Goal: Task Accomplishment & Management: Manage account settings

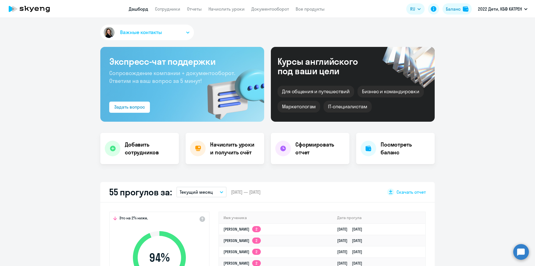
click at [519, 249] on circle at bounding box center [521, 252] width 16 height 16
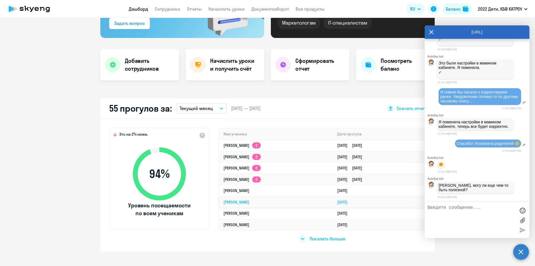
scroll to position [14936, 0]
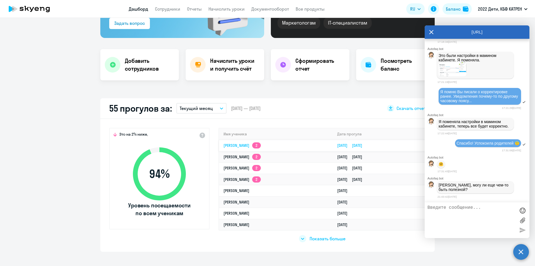
click at [257, 145] on link "[PERSON_NAME] 2" at bounding box center [241, 145] width 37 height 5
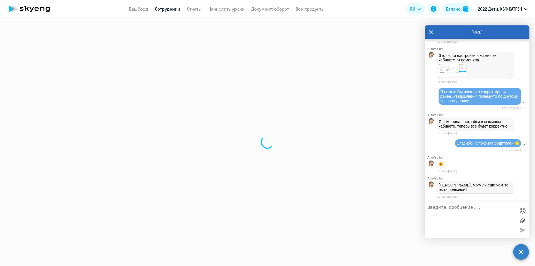
select select "others"
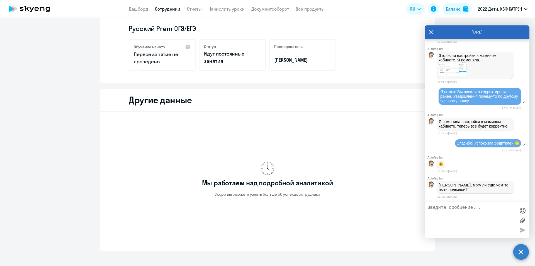
scroll to position [124, 0]
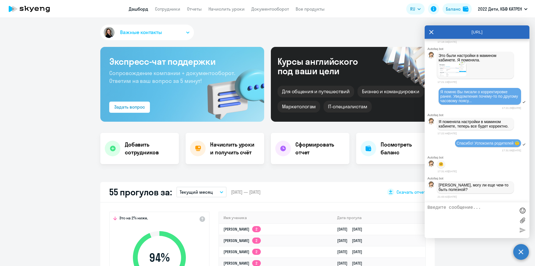
click at [432, 30] on icon at bounding box center [431, 31] width 4 height 13
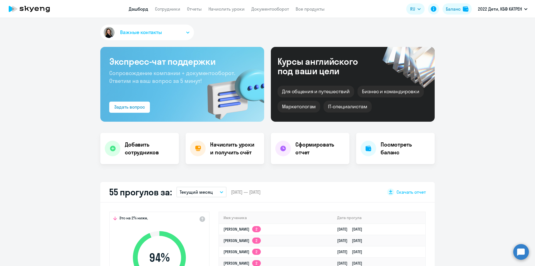
select select "30"
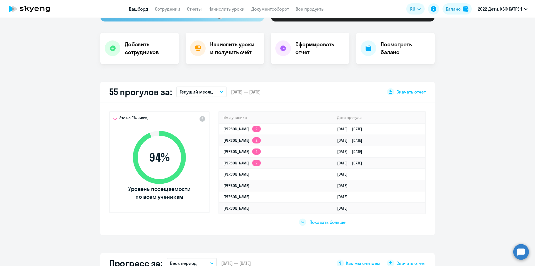
scroll to position [111, 0]
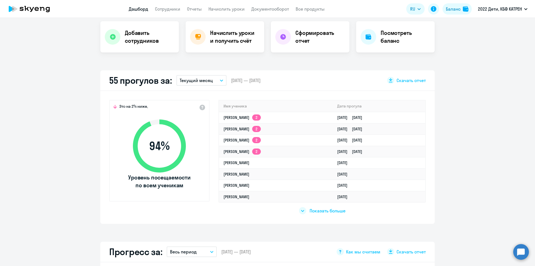
click at [317, 210] on span "Показать больше" at bounding box center [328, 210] width 36 height 6
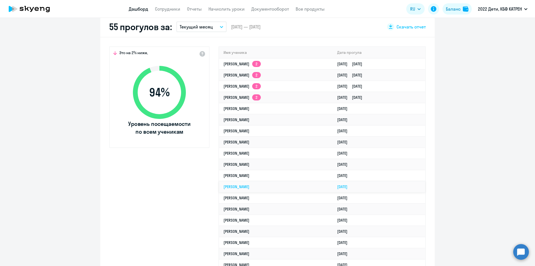
scroll to position [167, 0]
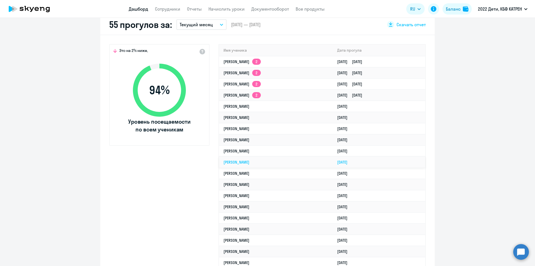
click at [249, 162] on link "[PERSON_NAME]" at bounding box center [236, 161] width 26 height 5
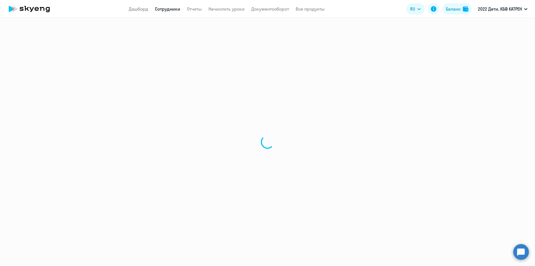
select select "english"
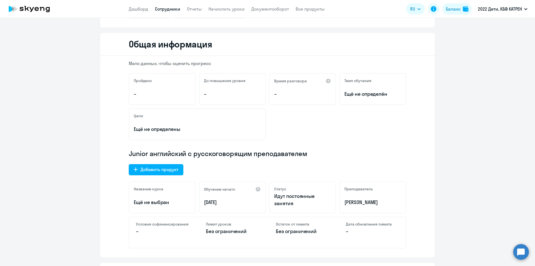
scroll to position [28, 0]
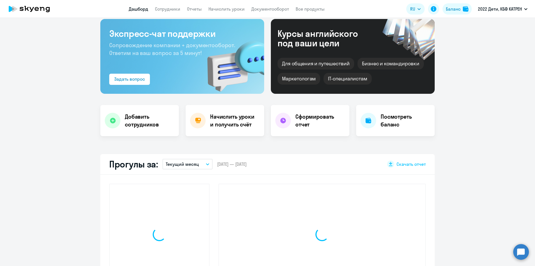
scroll to position [67, 0]
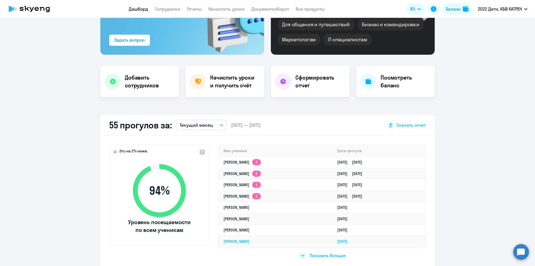
select select "30"
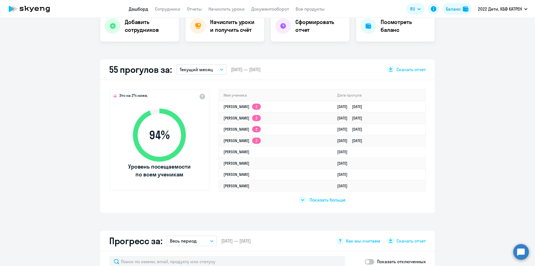
scroll to position [123, 0]
click at [321, 199] on span "Показать больше" at bounding box center [328, 199] width 36 height 6
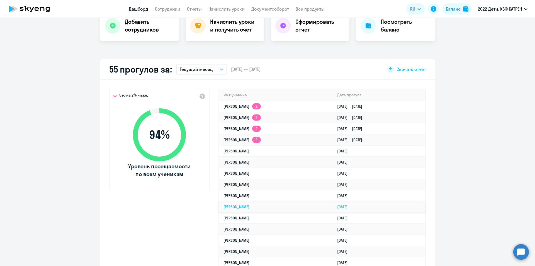
click at [289, 209] on td "[PERSON_NAME]" at bounding box center [276, 206] width 114 height 11
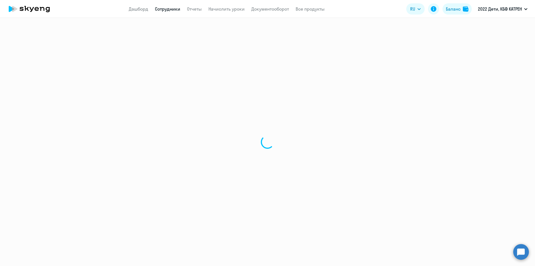
select select "english"
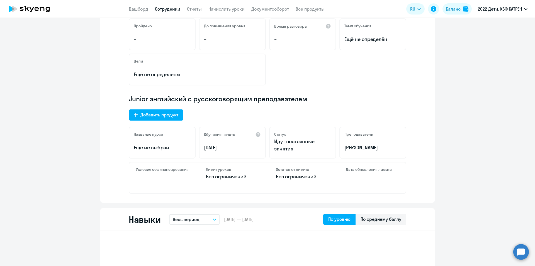
scroll to position [111, 0]
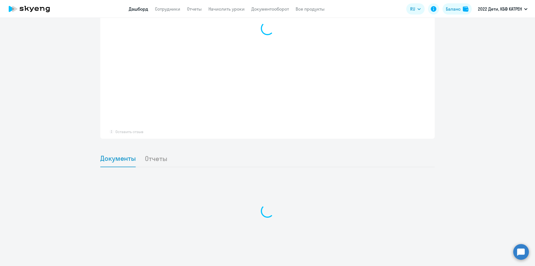
scroll to position [411, 0]
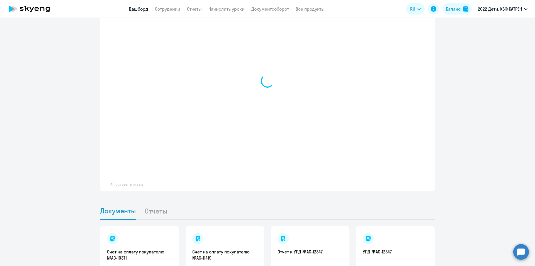
select select "30"
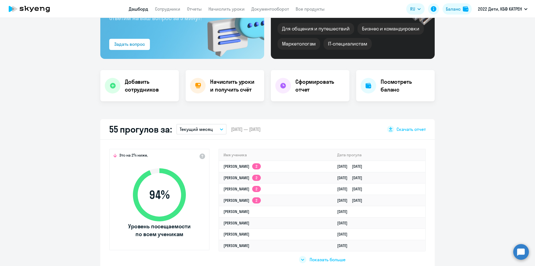
scroll to position [139, 0]
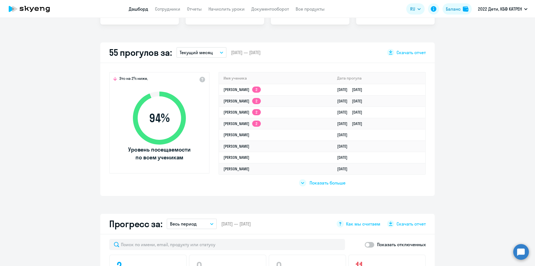
click at [322, 182] on span "Показать больше" at bounding box center [328, 182] width 36 height 6
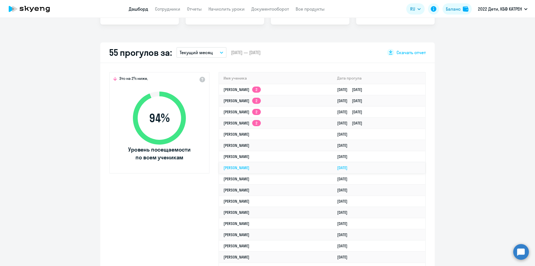
click at [249, 168] on link "[PERSON_NAME]" at bounding box center [236, 167] width 26 height 5
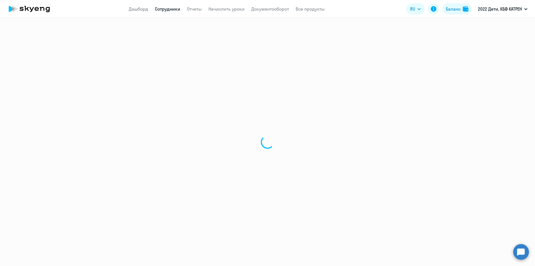
select select "english"
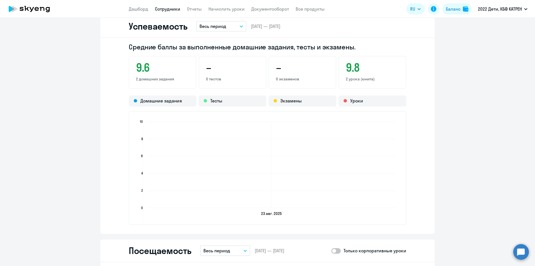
scroll to position [585, 0]
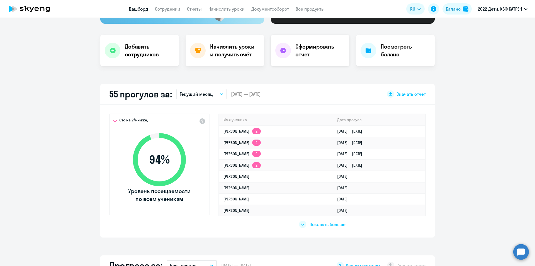
scroll to position [139, 0]
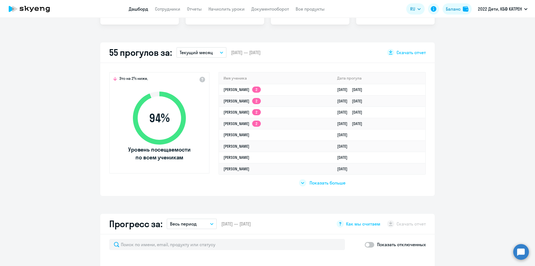
select select "30"
click at [216, 51] on button "Текущий месяц" at bounding box center [201, 52] width 50 height 11
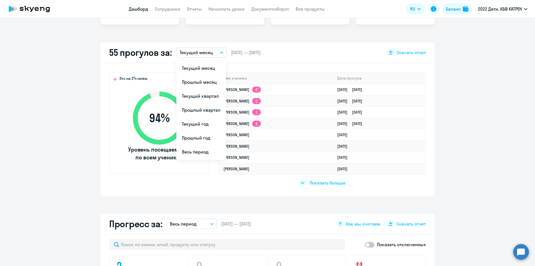
click at [199, 83] on li "Прошлый месяц" at bounding box center [201, 82] width 50 height 14
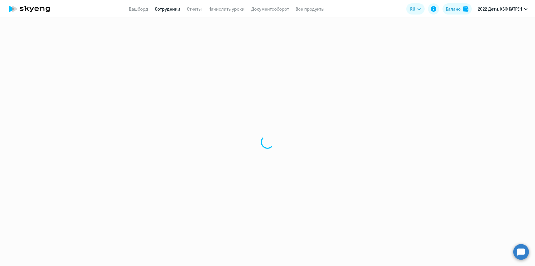
select select "english"
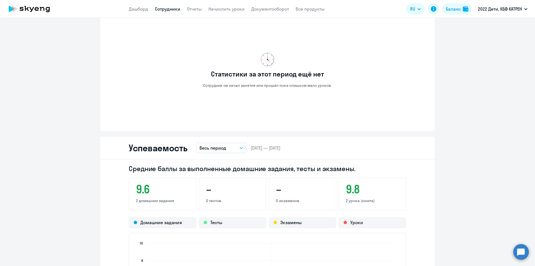
scroll to position [334, 0]
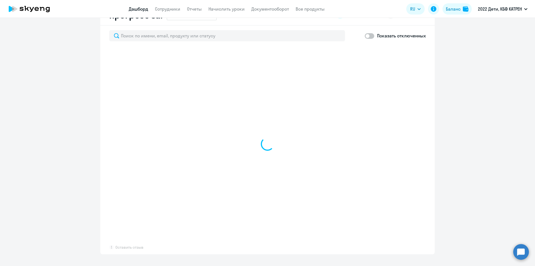
scroll to position [348, 0]
select select "30"
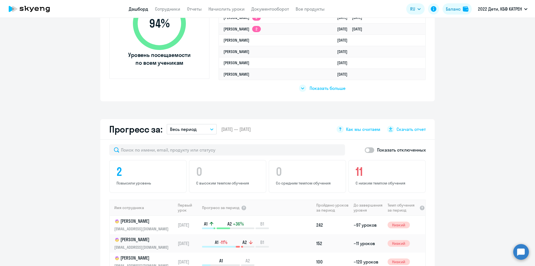
scroll to position [153, 0]
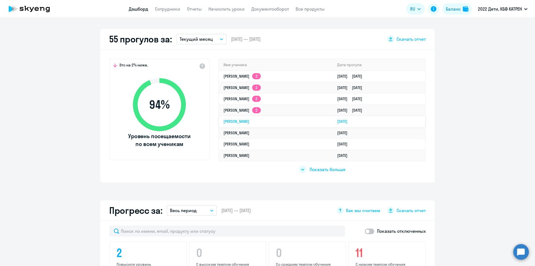
click at [249, 120] on link "[PERSON_NAME]" at bounding box center [236, 121] width 26 height 5
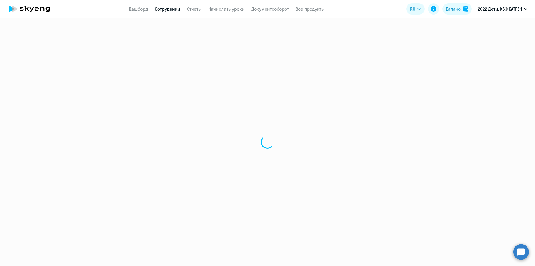
select select "math"
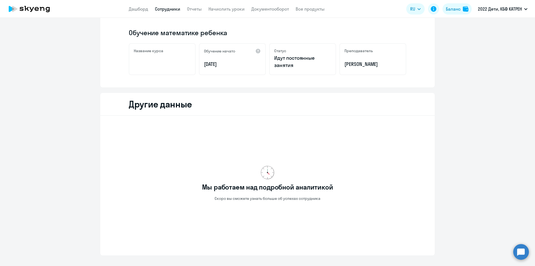
scroll to position [124, 0]
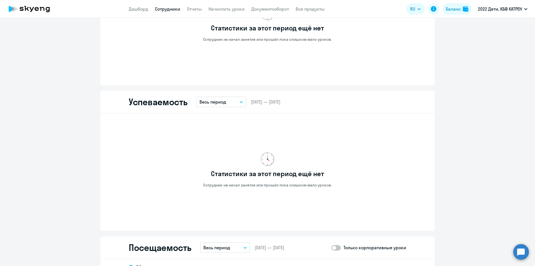
scroll to position [208, 0]
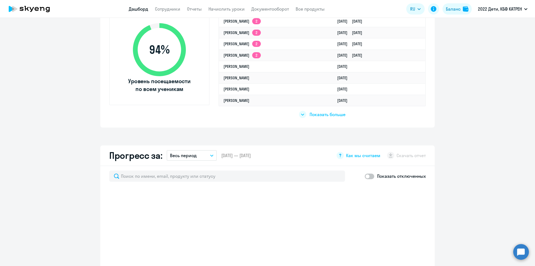
select select "30"
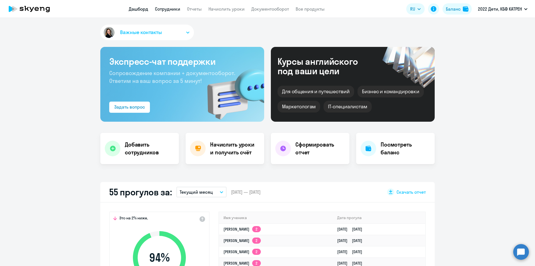
click at [172, 8] on link "Сотрудники" at bounding box center [167, 9] width 25 height 6
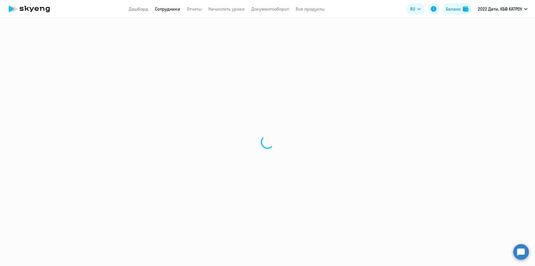
select select "30"
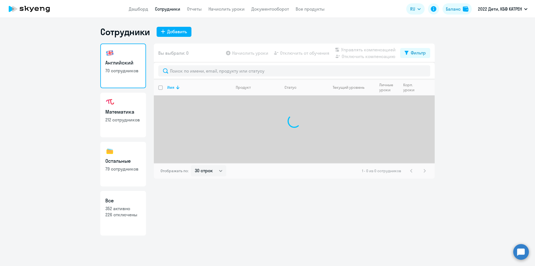
click at [124, 213] on p "226 отключены" at bounding box center [123, 214] width 36 height 6
select select "30"
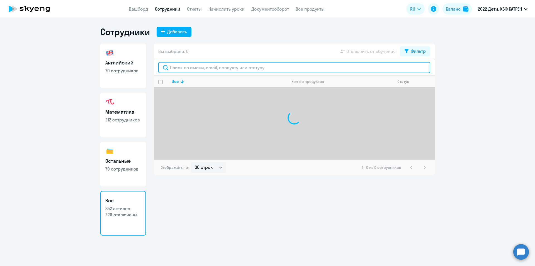
click at [222, 67] on input "text" at bounding box center [294, 67] width 272 height 11
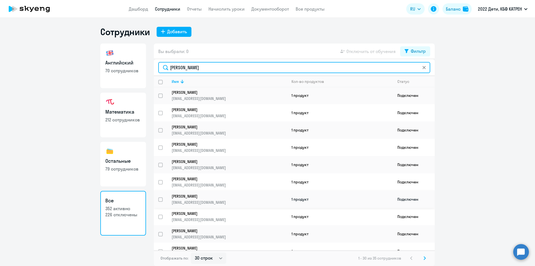
scroll to position [28, 0]
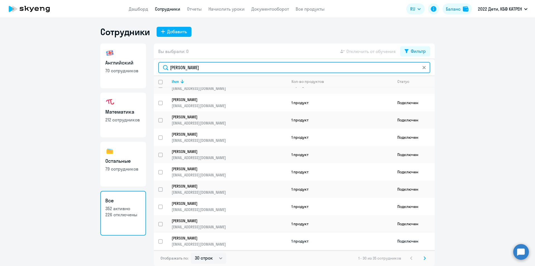
type input "[PERSON_NAME]"
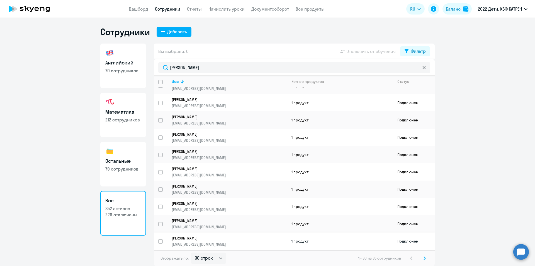
click at [203, 239] on p "[PERSON_NAME]" at bounding box center [226, 237] width 108 height 5
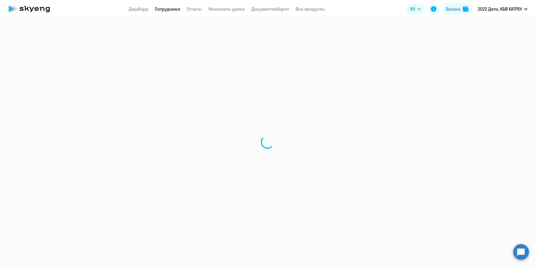
select select "english"
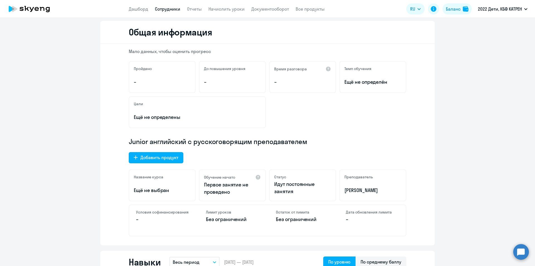
scroll to position [56, 0]
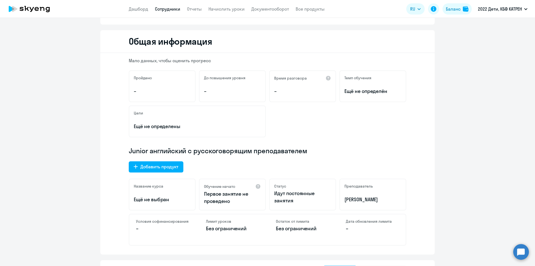
click at [167, 6] on link "Сотрудники" at bounding box center [167, 9] width 25 height 6
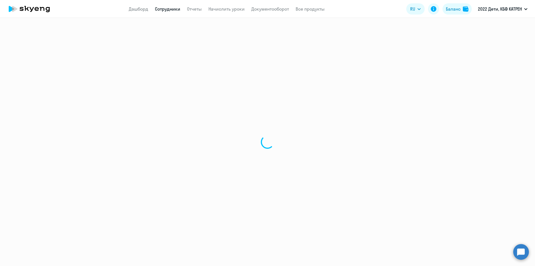
select select "30"
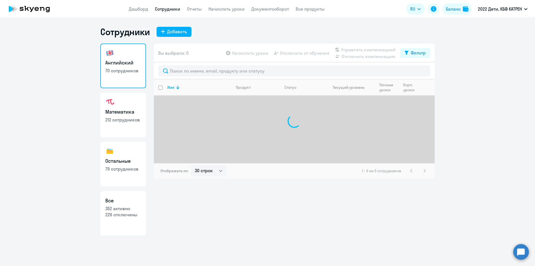
drag, startPoint x: 132, startPoint y: 207, endPoint x: 135, endPoint y: 203, distance: 4.8
click at [132, 207] on p "352 активно" at bounding box center [123, 208] width 36 height 6
select select "30"
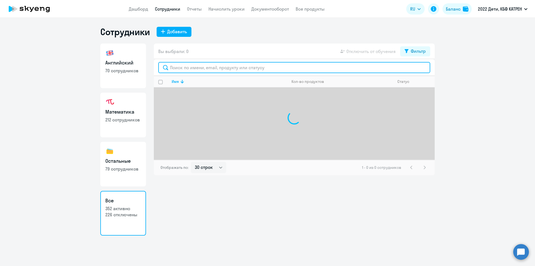
click at [207, 67] on input "text" at bounding box center [294, 67] width 272 height 11
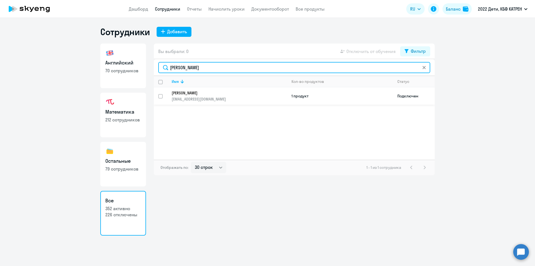
type input "[PERSON_NAME]"
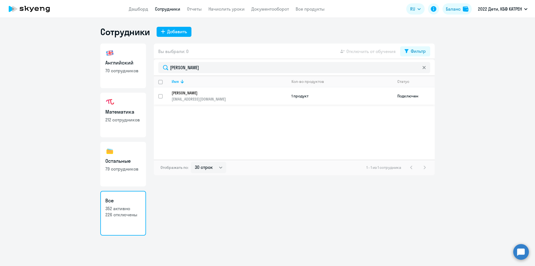
click at [208, 98] on p "[EMAIL_ADDRESS][DOMAIN_NAME]" at bounding box center [229, 98] width 115 height 5
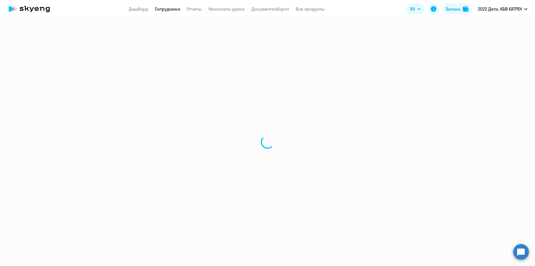
select select "math"
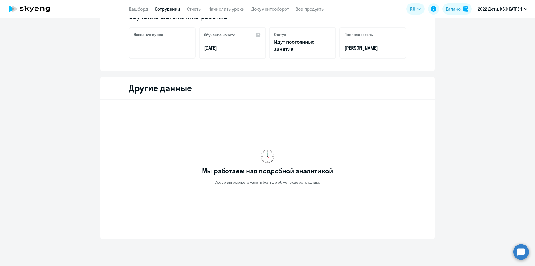
scroll to position [124, 0]
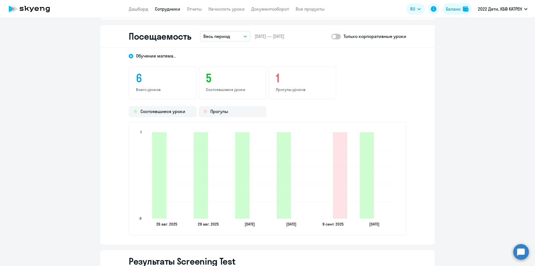
scroll to position [486, 0]
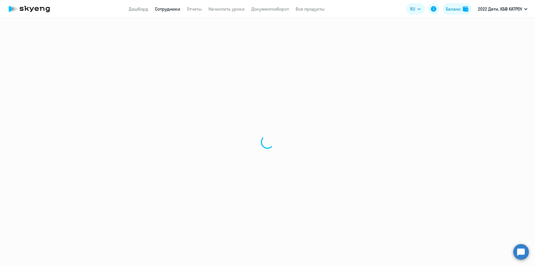
select select "30"
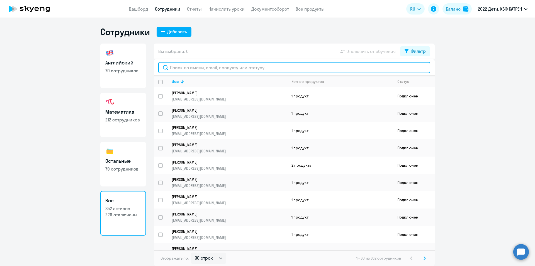
click at [201, 69] on input "text" at bounding box center [294, 67] width 272 height 11
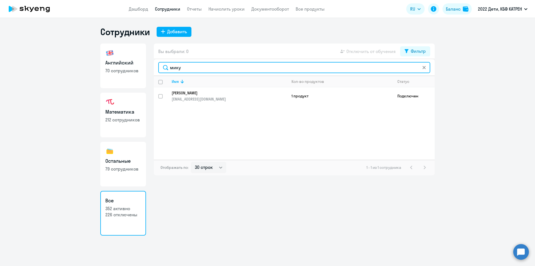
type input "мику"
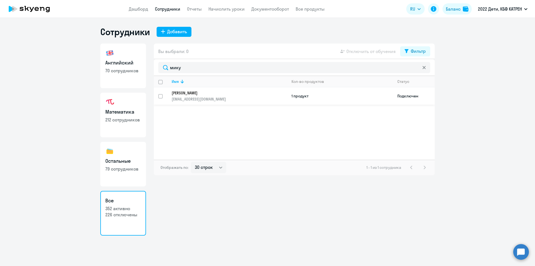
drag, startPoint x: 206, startPoint y: 89, endPoint x: 209, endPoint y: 94, distance: 5.7
click at [209, 94] on p "[PERSON_NAME]" at bounding box center [226, 92] width 108 height 5
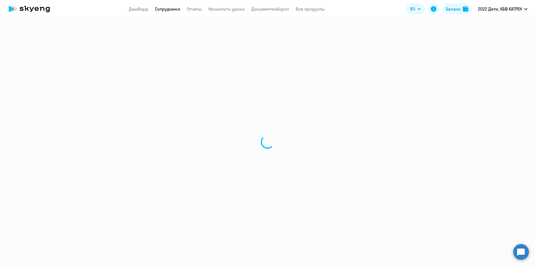
select select "math"
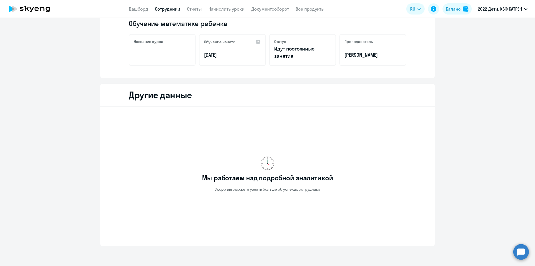
scroll to position [124, 0]
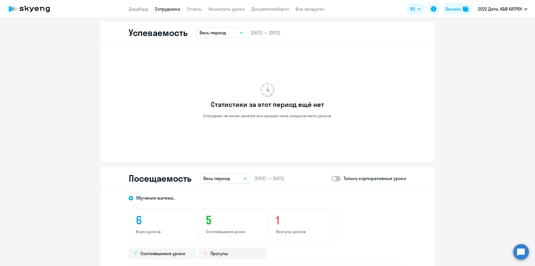
scroll to position [347, 0]
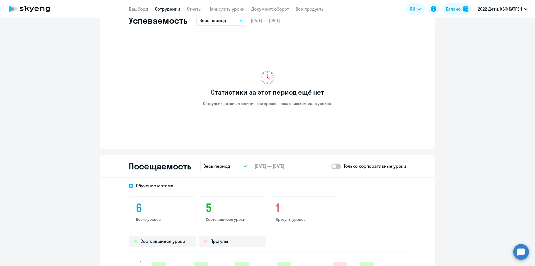
click at [524, 251] on circle at bounding box center [521, 252] width 16 height 16
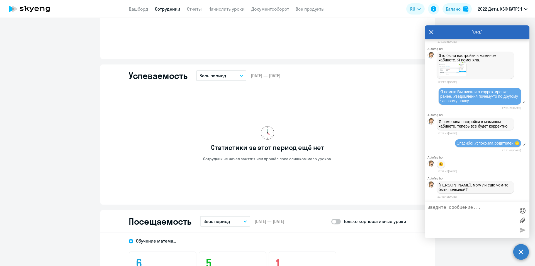
scroll to position [208, 0]
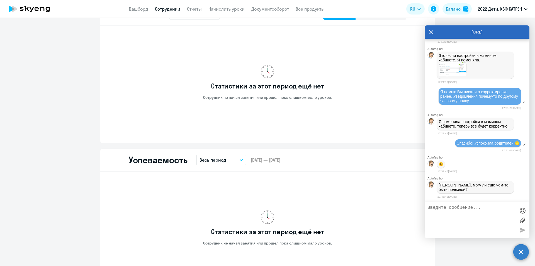
click at [164, 11] on link "Сотрудники" at bounding box center [167, 9] width 25 height 6
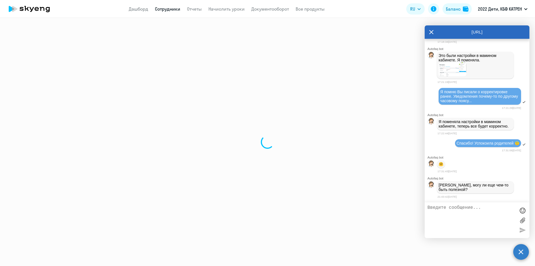
select select "30"
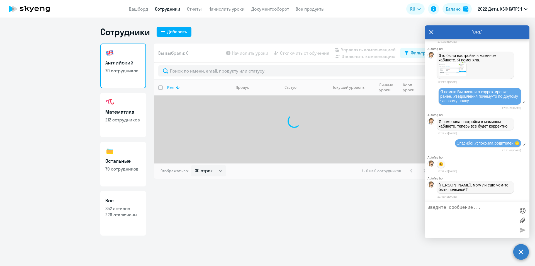
click at [127, 204] on link "Все 352 активно 226 отключены" at bounding box center [123, 213] width 46 height 45
select select "30"
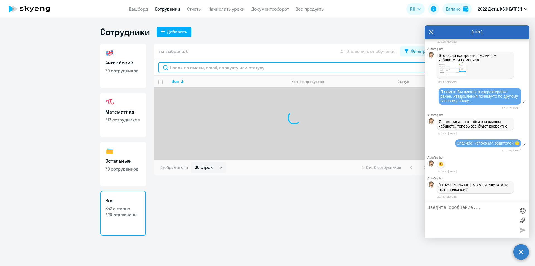
click at [200, 67] on input "text" at bounding box center [294, 67] width 272 height 11
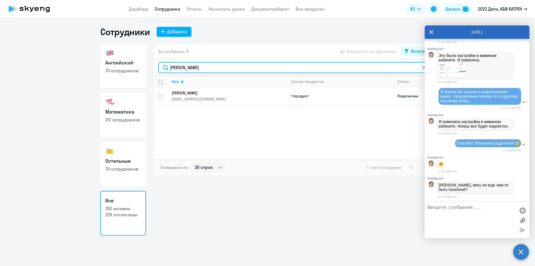
type input "[PERSON_NAME]"
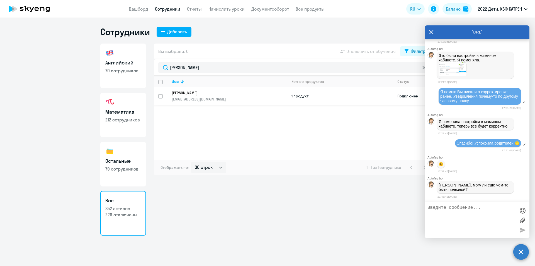
click at [210, 91] on p "[PERSON_NAME]" at bounding box center [226, 92] width 108 height 5
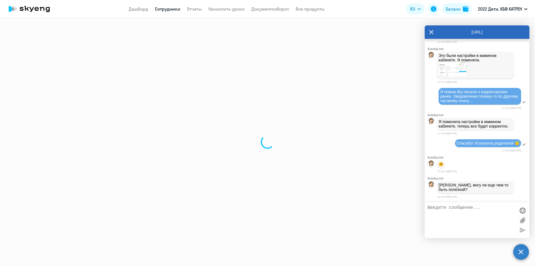
select select "english"
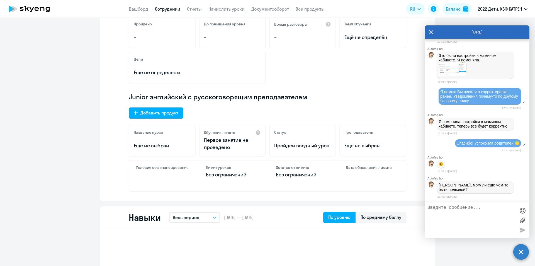
scroll to position [111, 0]
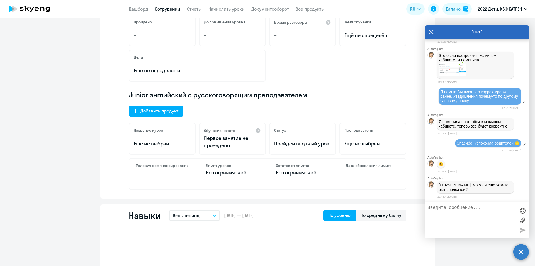
click at [170, 10] on link "Сотрудники" at bounding box center [167, 9] width 25 height 6
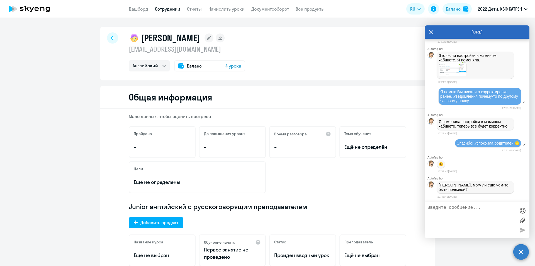
select select "30"
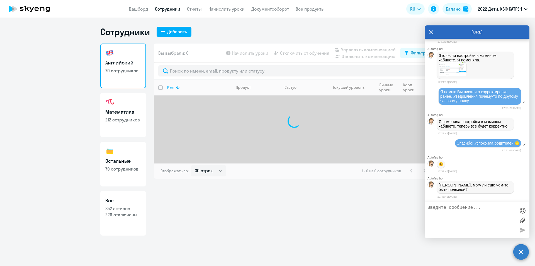
click at [137, 206] on p "352 активно" at bounding box center [123, 208] width 36 height 6
select select "30"
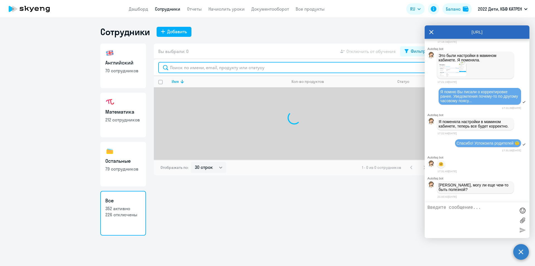
click at [201, 68] on input "text" at bounding box center [294, 67] width 272 height 11
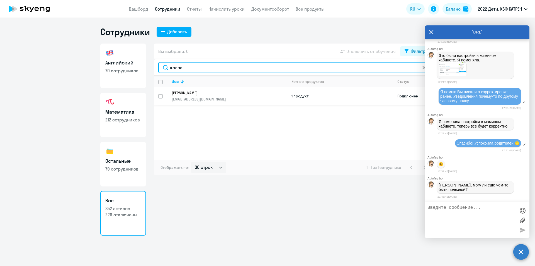
type input "колпа"
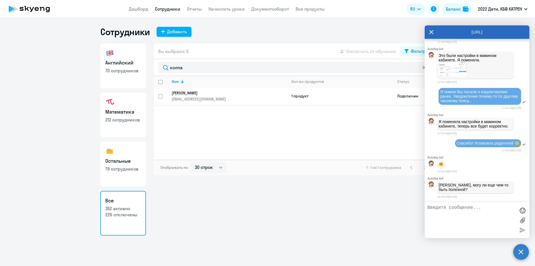
click at [206, 93] on p "[PERSON_NAME]" at bounding box center [226, 92] width 108 height 5
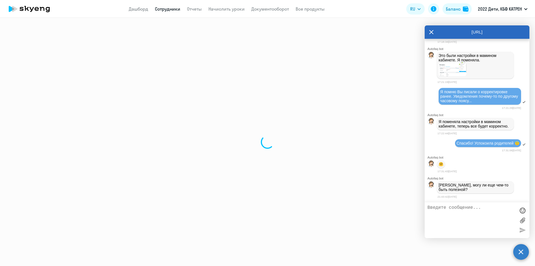
select select "math"
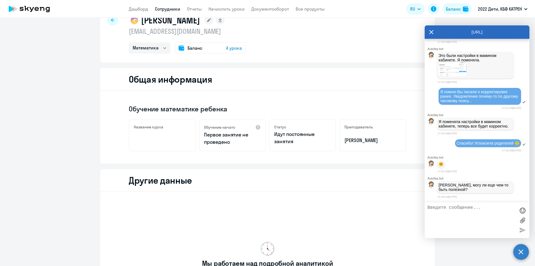
scroll to position [28, 0]
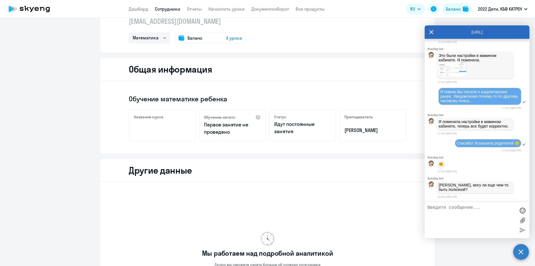
click at [163, 10] on link "Сотрудники" at bounding box center [167, 9] width 25 height 6
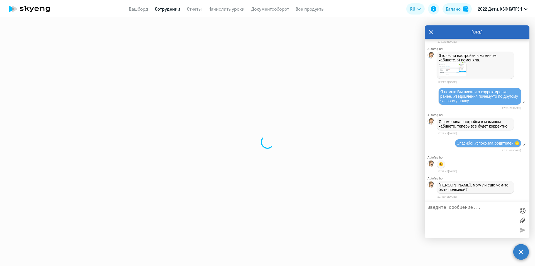
select select "30"
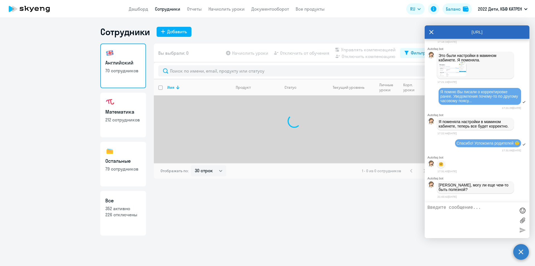
click at [127, 221] on link "Все 352 активно 226 отключены" at bounding box center [123, 213] width 46 height 45
select select "30"
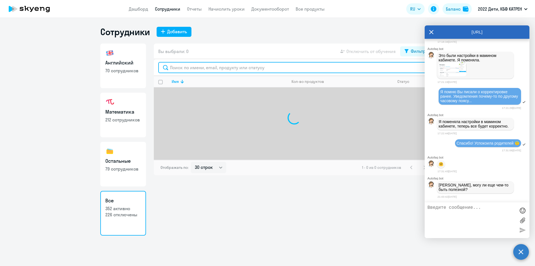
click at [207, 68] on input "text" at bounding box center [294, 67] width 272 height 11
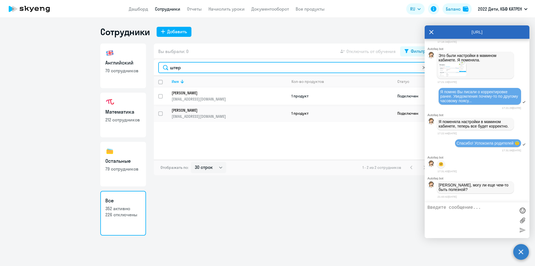
type input "штер"
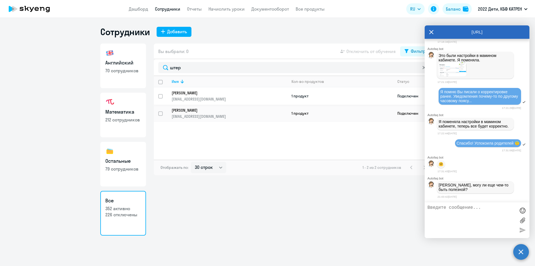
click at [199, 92] on p "[PERSON_NAME]" at bounding box center [226, 92] width 108 height 5
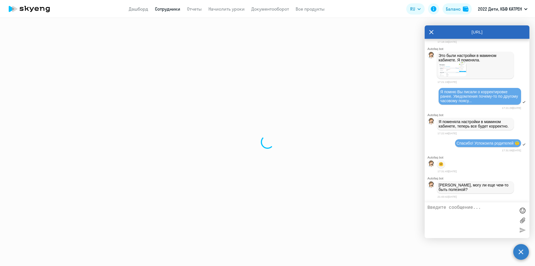
select select "math"
select select "30"
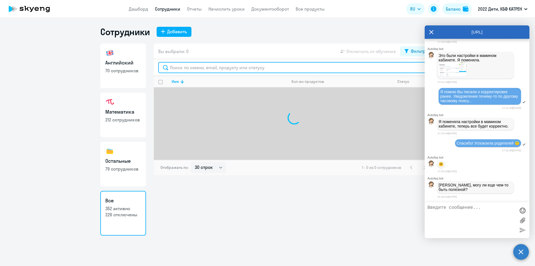
click at [201, 69] on input "text" at bounding box center [294, 67] width 272 height 11
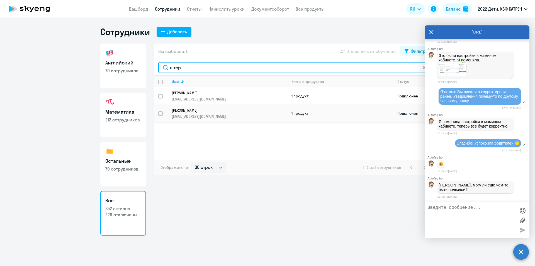
type input "штер"
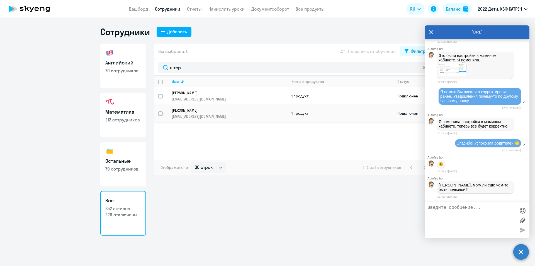
click at [203, 111] on p "[PERSON_NAME]" at bounding box center [226, 110] width 108 height 5
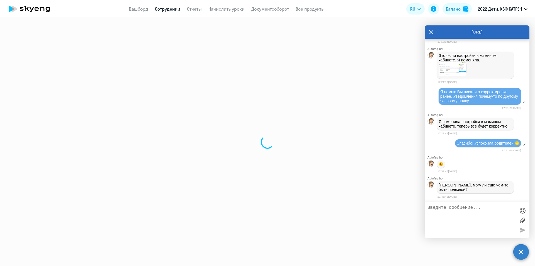
select select "math"
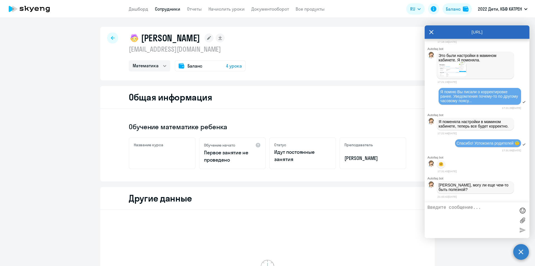
click at [160, 9] on link "Сотрудники" at bounding box center [167, 9] width 25 height 6
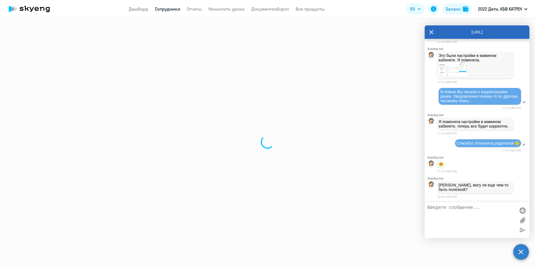
select select "30"
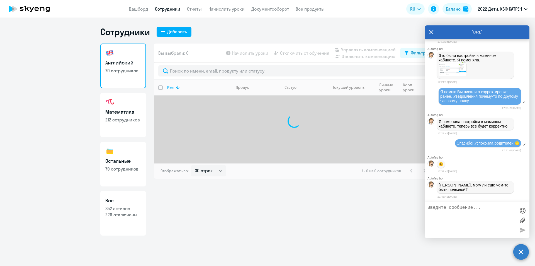
drag, startPoint x: 119, startPoint y: 213, endPoint x: 136, endPoint y: 196, distance: 23.6
click at [119, 213] on p "226 отключены" at bounding box center [123, 214] width 36 height 6
select select "30"
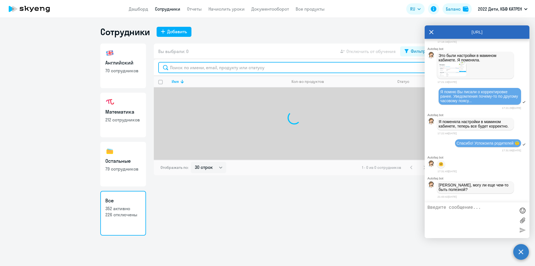
click at [207, 67] on input "text" at bounding box center [294, 67] width 272 height 11
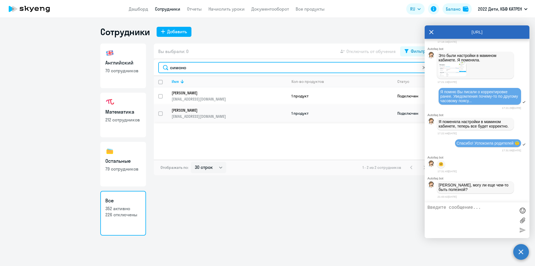
type input "симоно"
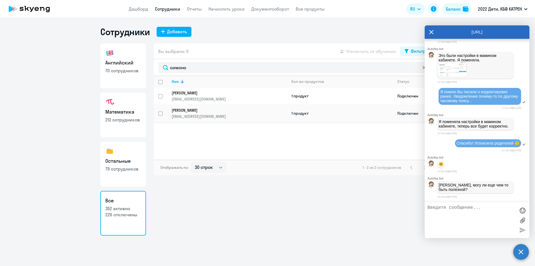
click at [211, 110] on p "[PERSON_NAME]" at bounding box center [226, 110] width 108 height 5
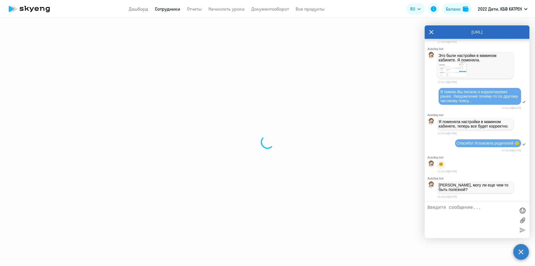
select select "english"
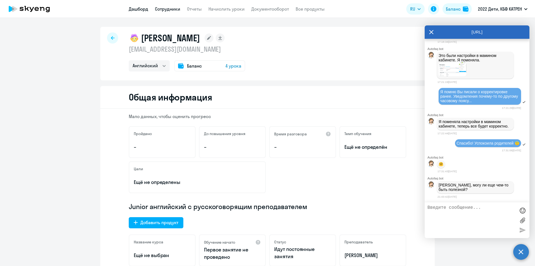
click at [140, 8] on link "Дашборд" at bounding box center [139, 9] width 20 height 6
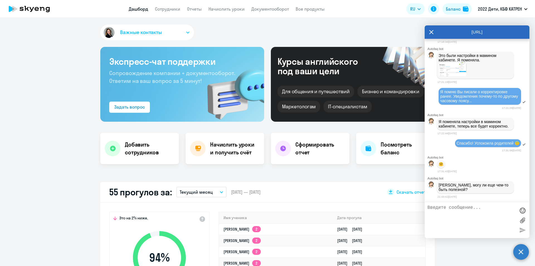
select select "30"
click at [303, 8] on link "Все продукты" at bounding box center [310, 9] width 29 height 6
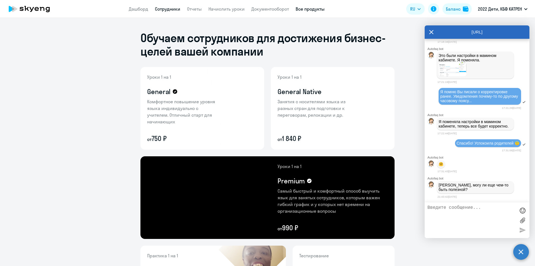
click at [170, 8] on link "Сотрудники" at bounding box center [167, 9] width 25 height 6
select select "30"
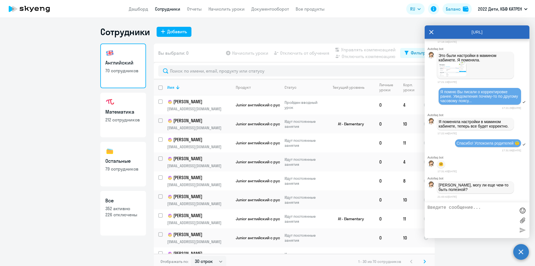
click at [431, 31] on icon at bounding box center [431, 31] width 4 height 13
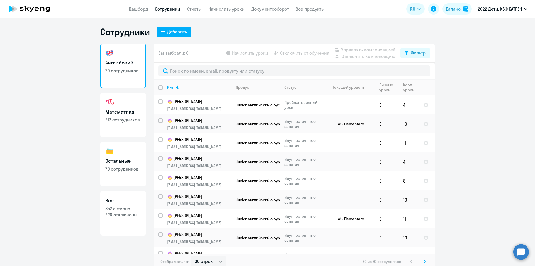
click at [113, 212] on p "226 отключены" at bounding box center [123, 214] width 36 height 6
select select "30"
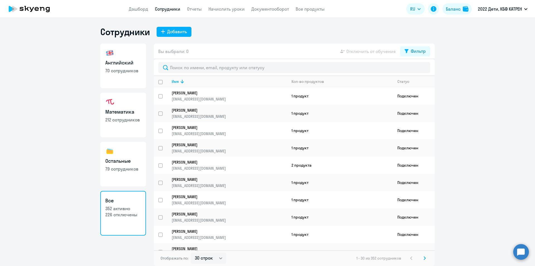
click at [127, 70] on p "70 сотрудников" at bounding box center [123, 70] width 36 height 6
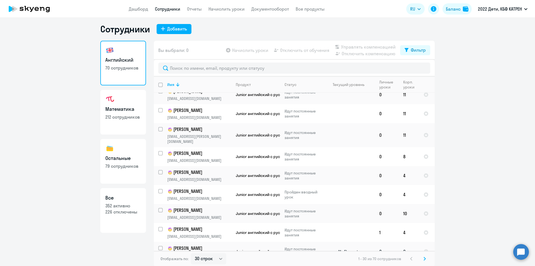
scroll to position [3, 0]
click at [424, 257] on svg-icon at bounding box center [424, 257] width 7 height 7
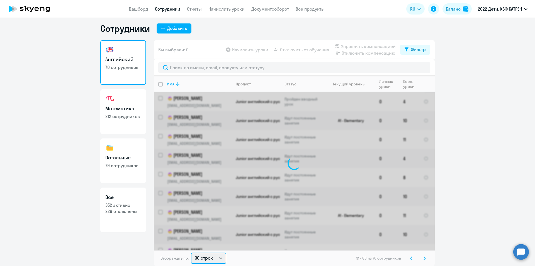
click at [219, 257] on select "30 строк 50 строк 100 строк" at bounding box center [208, 257] width 35 height 11
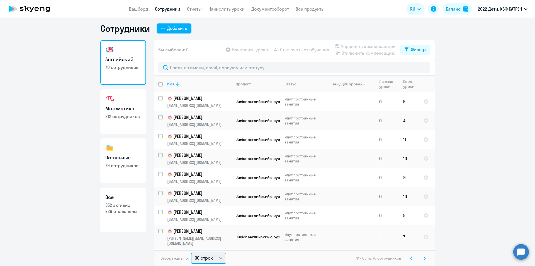
select select "100"
click at [191, 252] on select "30 строк 50 строк 100 строк" at bounding box center [208, 257] width 35 height 11
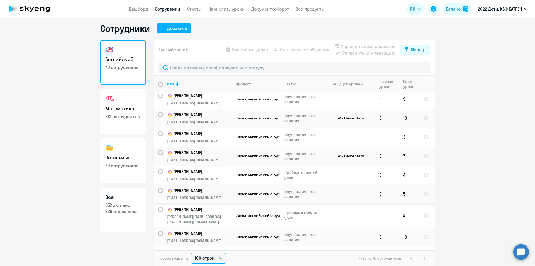
scroll to position [1168, 0]
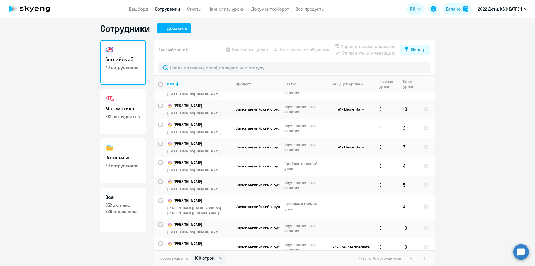
click at [125, 110] on h3 "Математика" at bounding box center [123, 108] width 36 height 7
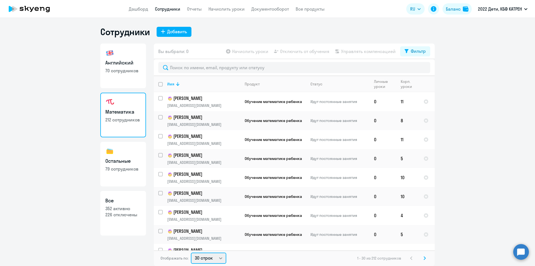
click at [211, 256] on select "30 строк 50 строк 100 строк" at bounding box center [208, 257] width 35 height 11
select select "100"
click at [191, 252] on select "30 строк 50 строк 100 строк" at bounding box center [208, 257] width 35 height 11
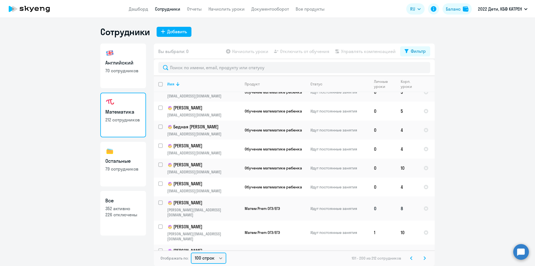
scroll to position [1737, 0]
click at [424, 256] on svg-icon at bounding box center [424, 257] width 7 height 7
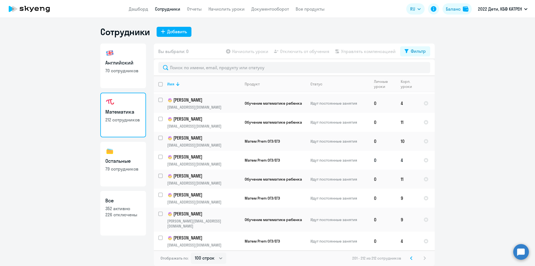
scroll to position [69, 0]
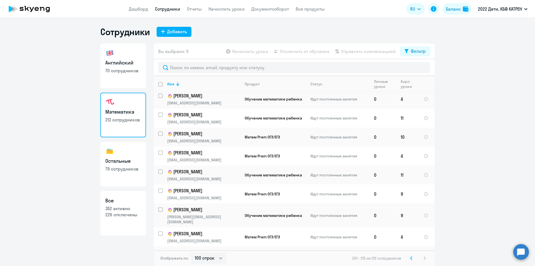
click at [109, 170] on p "79 сотрудников" at bounding box center [123, 169] width 36 height 6
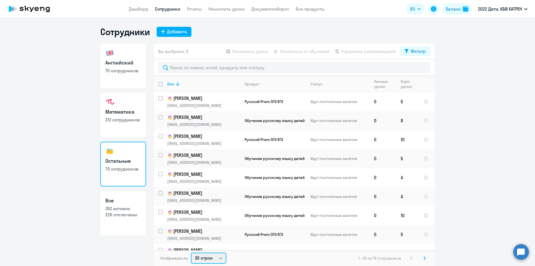
click at [208, 258] on select "30 строк 50 строк 100 строк" at bounding box center [208, 257] width 35 height 11
select select "100"
click at [191, 252] on select "30 строк 50 строк 100 строк" at bounding box center [208, 257] width 35 height 11
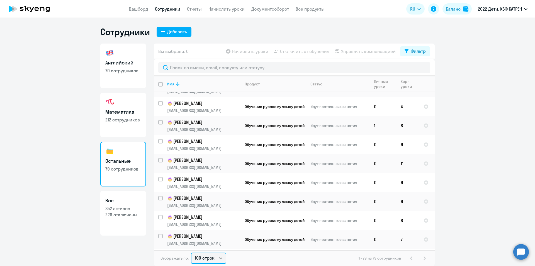
scroll to position [1339, 0]
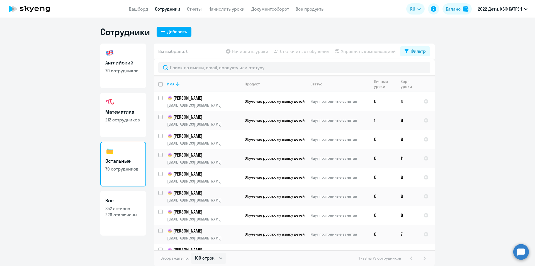
click at [130, 215] on p "226 отключены" at bounding box center [123, 214] width 36 height 6
select select "30"
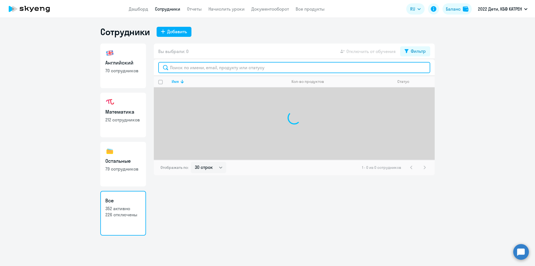
click at [200, 67] on input "text" at bounding box center [294, 67] width 272 height 11
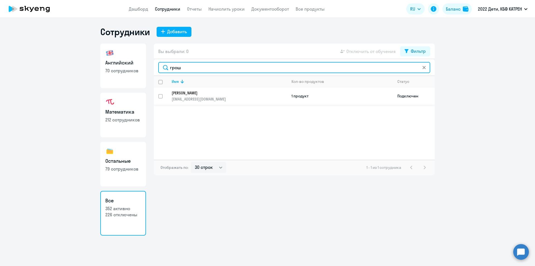
type input "грош"
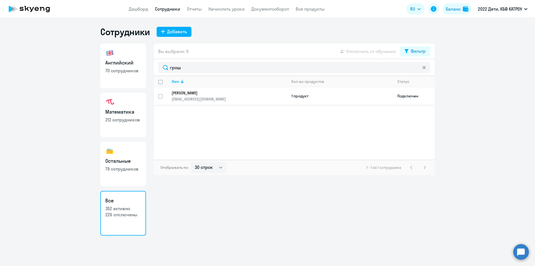
click at [202, 97] on p "[EMAIL_ADDRESS][DOMAIN_NAME]" at bounding box center [229, 98] width 115 height 5
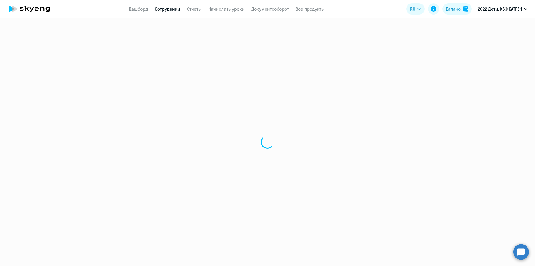
select select "math"
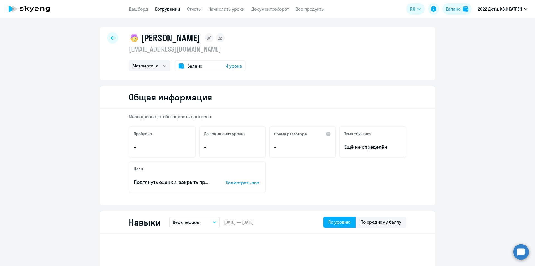
click at [168, 7] on link "Сотрудники" at bounding box center [167, 9] width 25 height 6
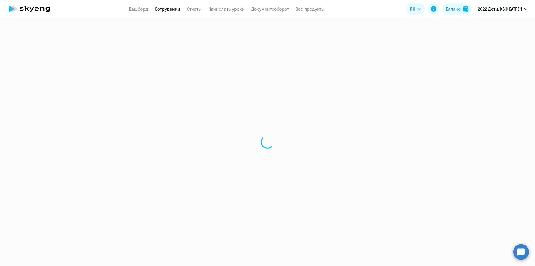
select select "30"
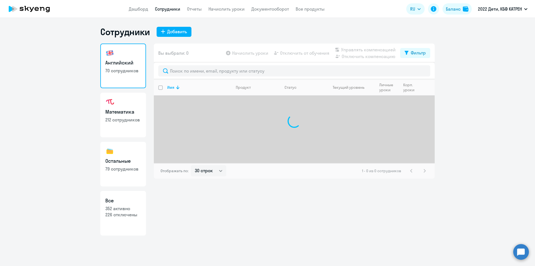
click at [128, 200] on h3 "Все" at bounding box center [123, 200] width 36 height 7
select select "30"
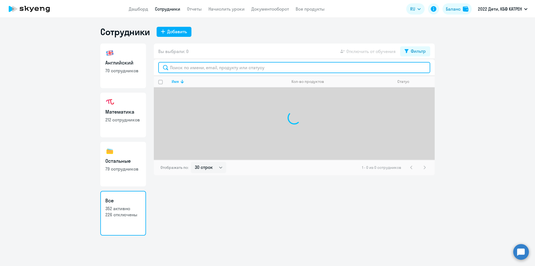
click at [230, 67] on input "text" at bounding box center [294, 67] width 272 height 11
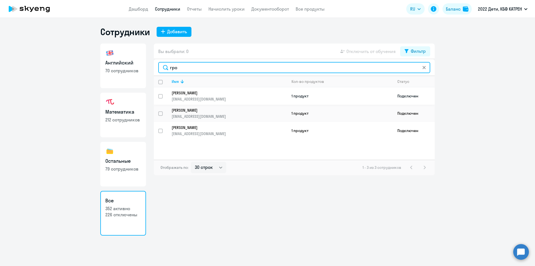
type input "гро"
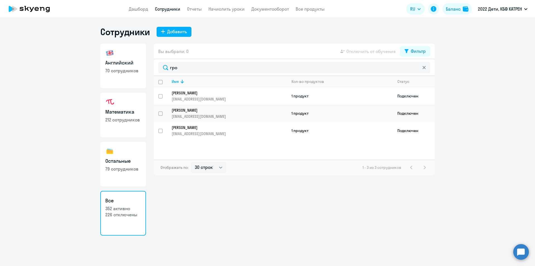
click at [210, 96] on p "[EMAIL_ADDRESS][DOMAIN_NAME]" at bounding box center [229, 98] width 115 height 5
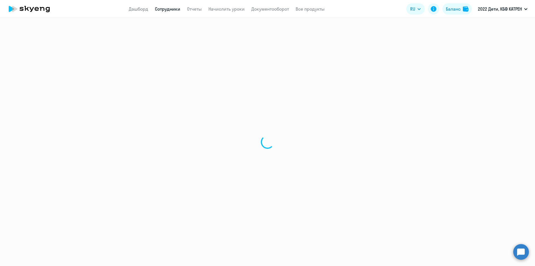
select select "math"
select select "30"
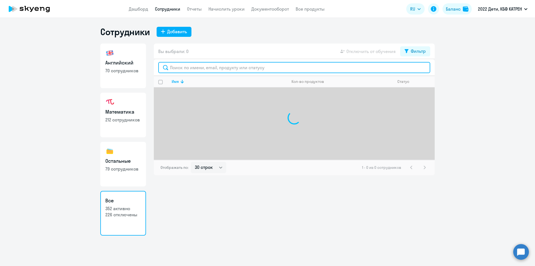
click at [238, 69] on input "text" at bounding box center [294, 67] width 272 height 11
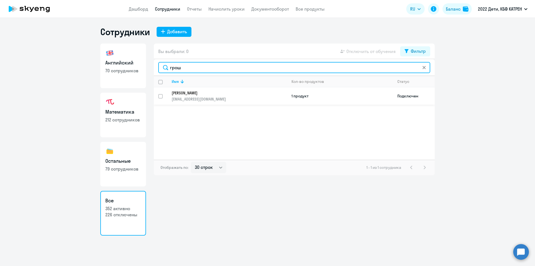
type input "грош"
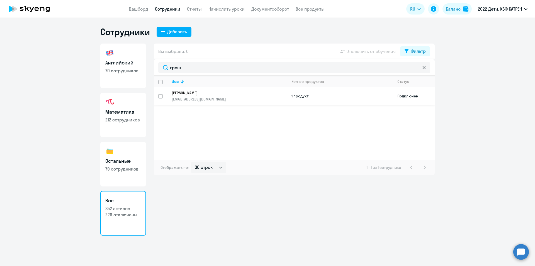
click at [160, 94] on input "select row 42316283" at bounding box center [163, 99] width 11 height 11
checkbox input "true"
click at [365, 52] on span "Отключить от обучения" at bounding box center [370, 51] width 49 height 7
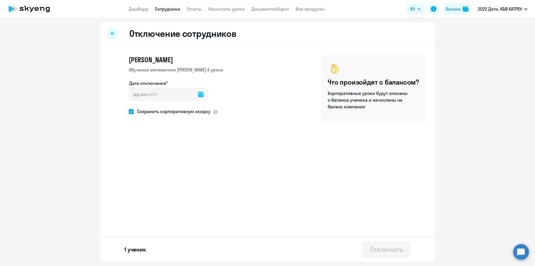
click at [130, 112] on span at bounding box center [131, 111] width 5 height 5
click at [129, 111] on input "Сохранить корпоративную скидку" at bounding box center [128, 111] width 0 height 0
checkbox input "false"
click at [198, 95] on icon at bounding box center [201, 94] width 6 height 6
click at [146, 169] on span "16" at bounding box center [148, 169] width 10 height 10
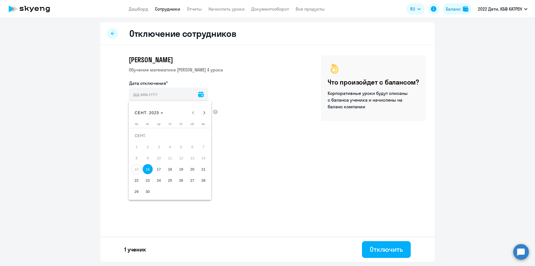
type input "[DATE]"
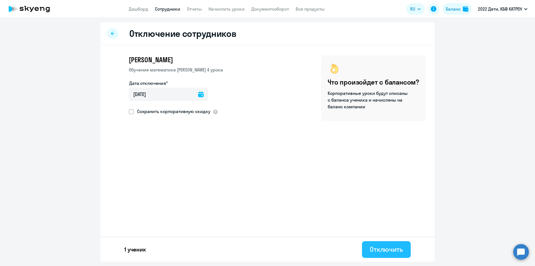
click at [381, 249] on div "Отключить" at bounding box center [386, 248] width 33 height 9
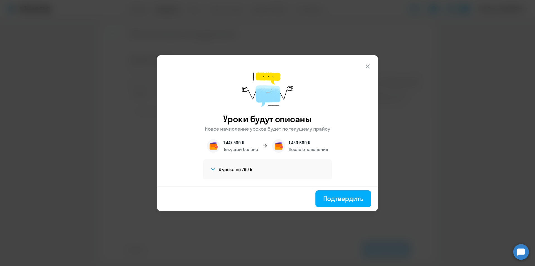
click at [344, 198] on div "Подтвердить" at bounding box center [343, 198] width 40 height 9
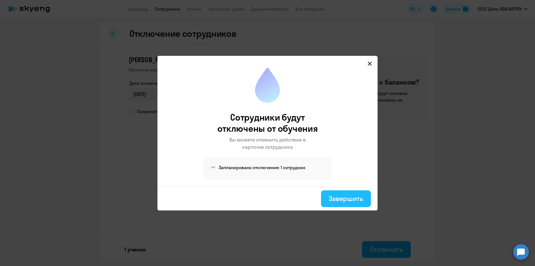
click at [336, 198] on div "Завершить" at bounding box center [346, 198] width 34 height 9
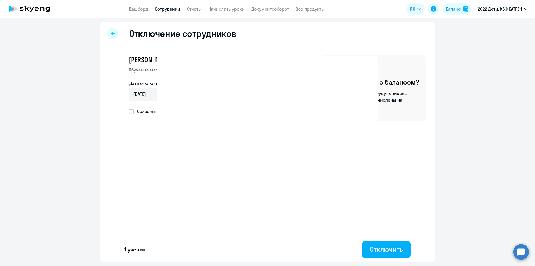
select select "30"
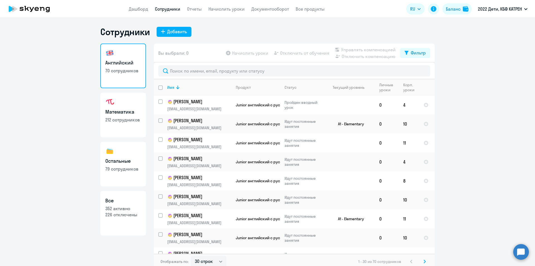
drag, startPoint x: 113, startPoint y: 219, endPoint x: 114, endPoint y: 216, distance: 3.1
click at [113, 219] on link "Все 352 активно 226 отключены" at bounding box center [123, 213] width 46 height 45
select select "30"
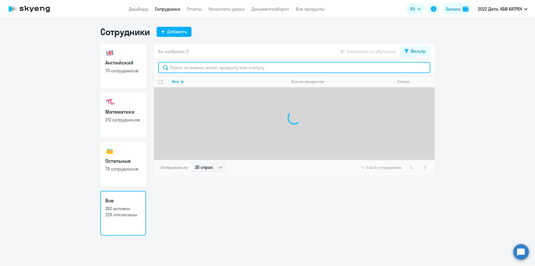
click at [196, 65] on input "text" at bounding box center [294, 67] width 272 height 11
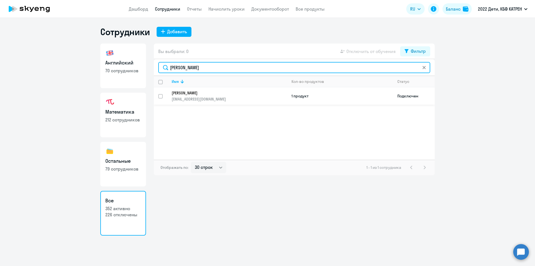
type input "[PERSON_NAME]"
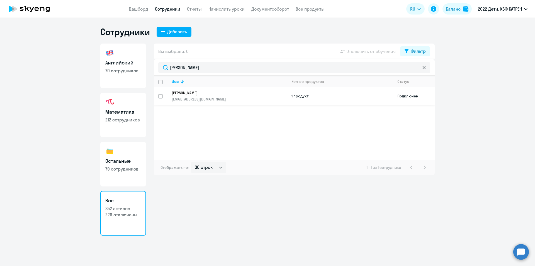
click at [202, 97] on p "[EMAIL_ADDRESS][DOMAIN_NAME]" at bounding box center [229, 98] width 115 height 5
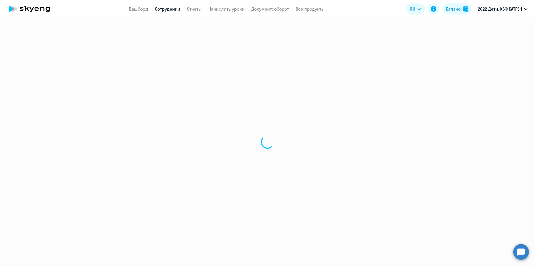
select select "others"
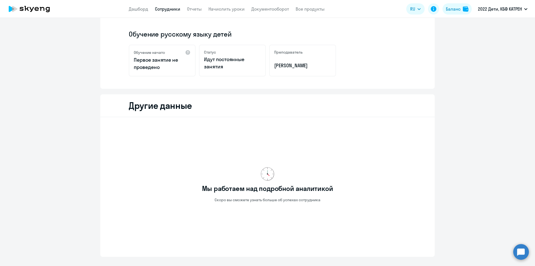
scroll to position [124, 0]
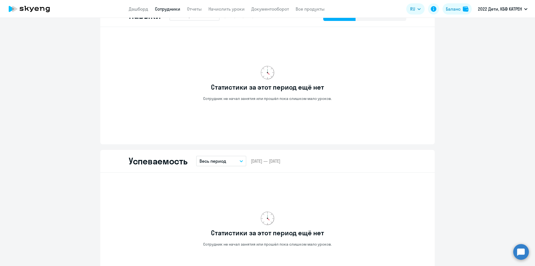
scroll to position [347, 0]
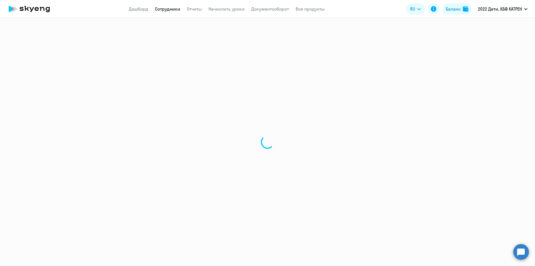
select select "30"
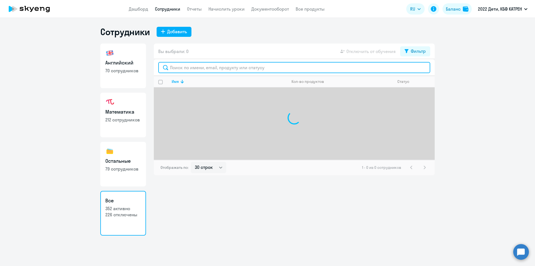
click at [186, 67] on input "text" at bounding box center [294, 67] width 272 height 11
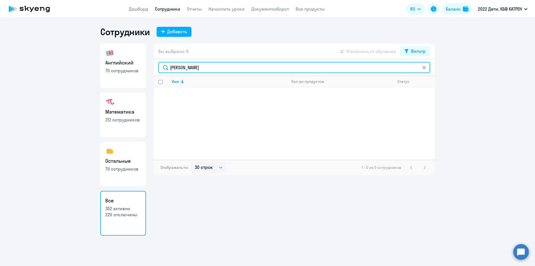
drag, startPoint x: 181, startPoint y: 70, endPoint x: 176, endPoint y: 68, distance: 6.2
click at [176, 68] on input "[PERSON_NAME]" at bounding box center [294, 67] width 272 height 11
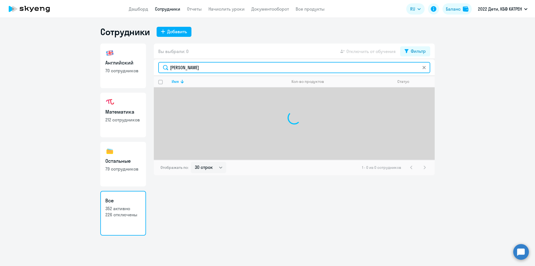
click at [222, 68] on input "[PERSON_NAME]" at bounding box center [294, 67] width 272 height 11
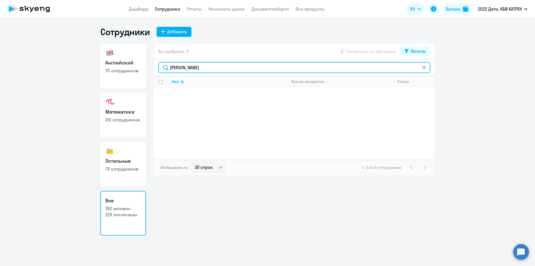
click at [208, 67] on input "[PERSON_NAME]" at bounding box center [294, 67] width 272 height 11
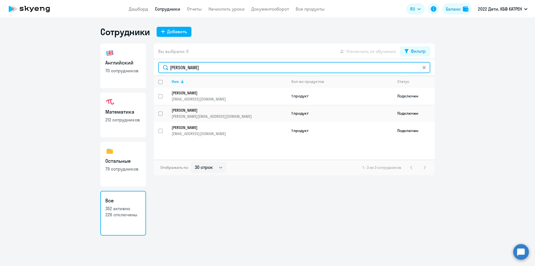
type input "[PERSON_NAME]"
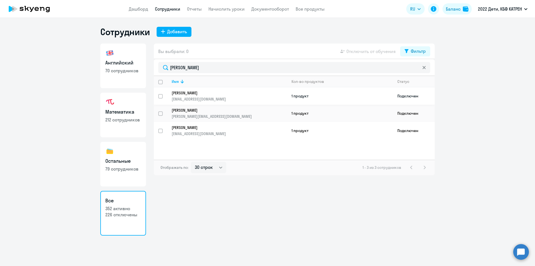
click at [204, 94] on p "[PERSON_NAME]" at bounding box center [226, 92] width 108 height 5
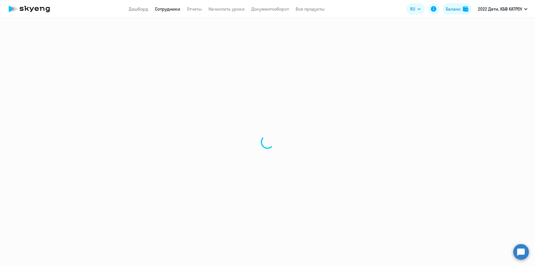
select select "math"
select select "30"
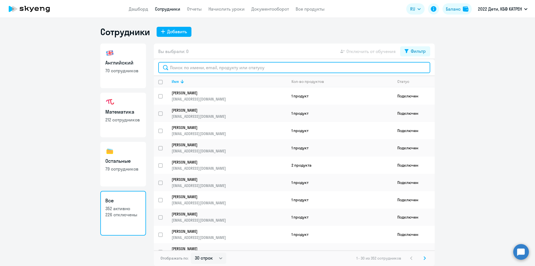
click at [225, 69] on input "text" at bounding box center [294, 67] width 272 height 11
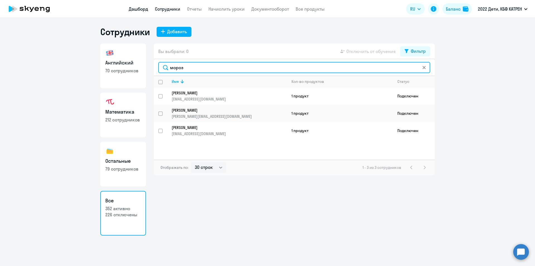
type input "мороз"
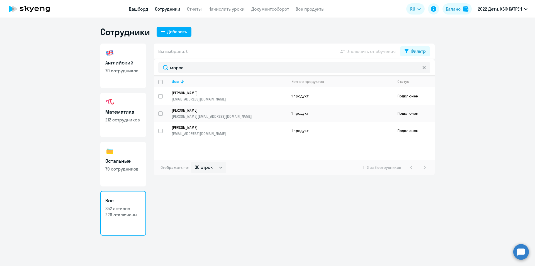
click at [142, 8] on link "Дашборд" at bounding box center [139, 9] width 20 height 6
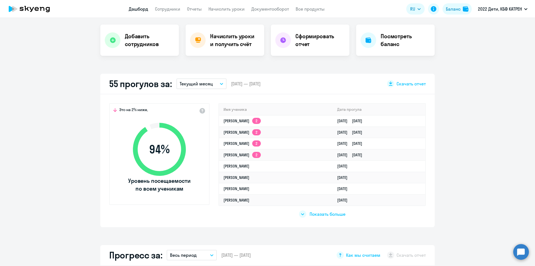
scroll to position [111, 0]
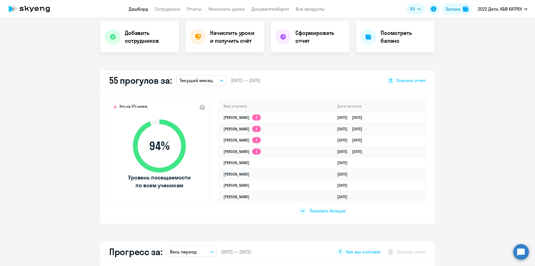
click at [322, 210] on span "Показать больше" at bounding box center [328, 210] width 36 height 6
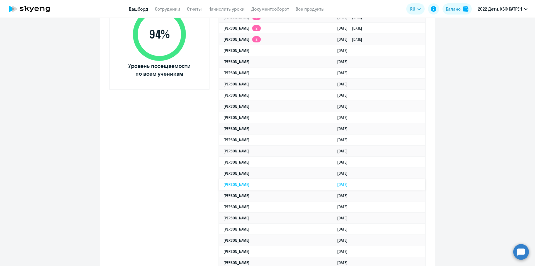
select select "30"
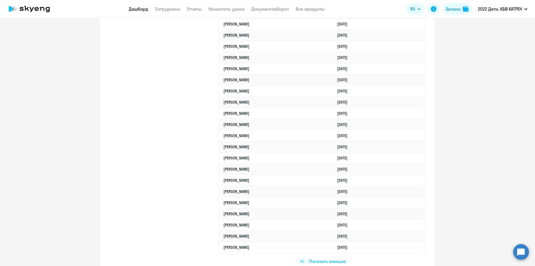
scroll to position [557, 0]
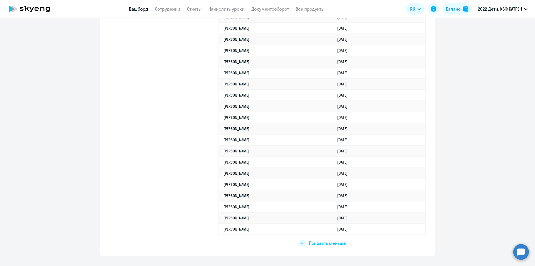
click at [323, 244] on span "Показать меньше" at bounding box center [327, 243] width 37 height 6
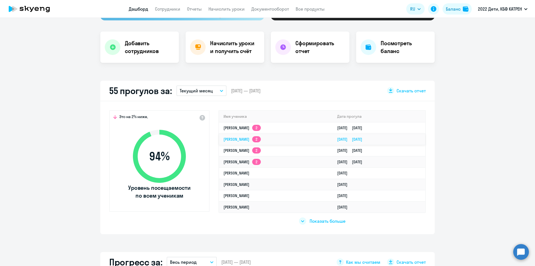
scroll to position [0, 0]
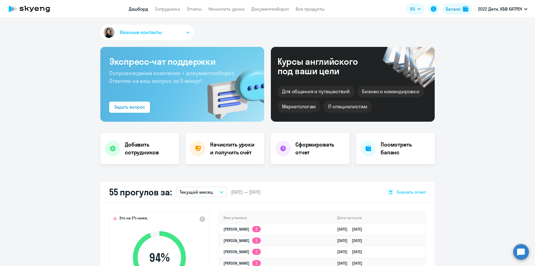
click at [221, 192] on button "Текущий месяц" at bounding box center [201, 191] width 50 height 11
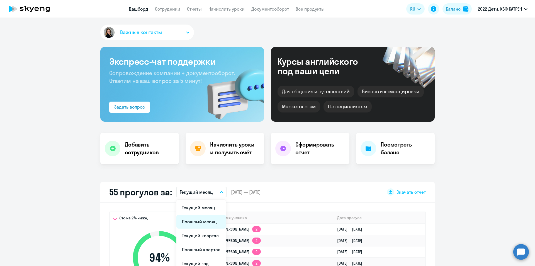
click at [200, 218] on li "Прошлый месяц" at bounding box center [201, 221] width 50 height 14
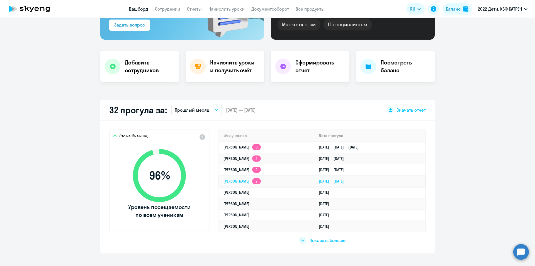
scroll to position [84, 0]
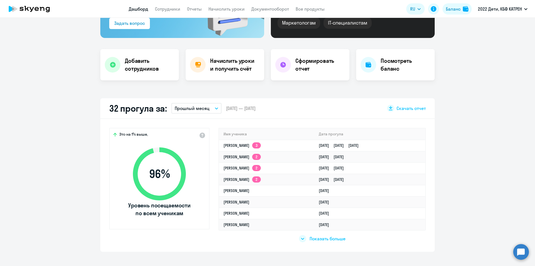
click at [317, 243] on div "Это на 1% выше, 96 % Уровень посещаемости по всем ученикам Имя ученика Дата про…" at bounding box center [267, 185] width 334 height 133
click at [318, 238] on span "Показать больше" at bounding box center [328, 238] width 36 height 6
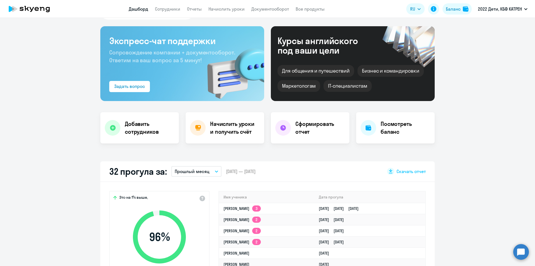
scroll to position [0, 0]
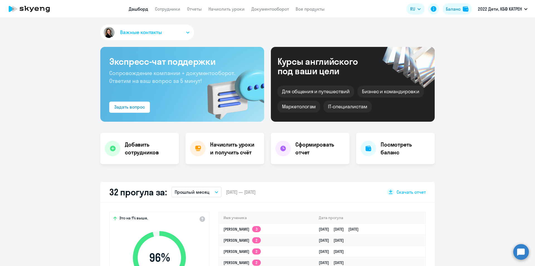
click at [214, 196] on button "Прошлый месяц" at bounding box center [196, 191] width 50 height 11
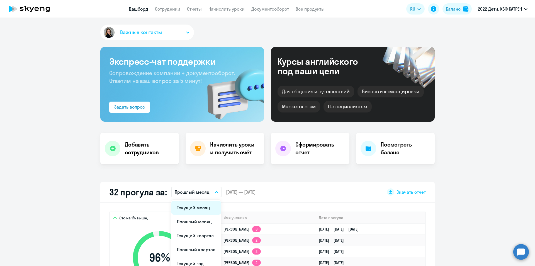
click at [198, 207] on li "Текущий месяц" at bounding box center [196, 207] width 50 height 14
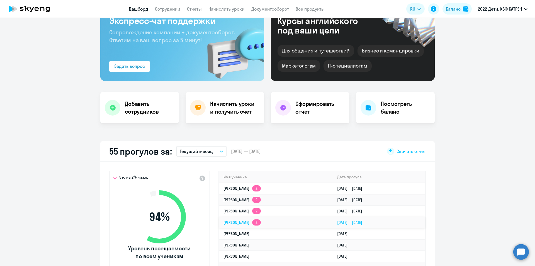
scroll to position [111, 0]
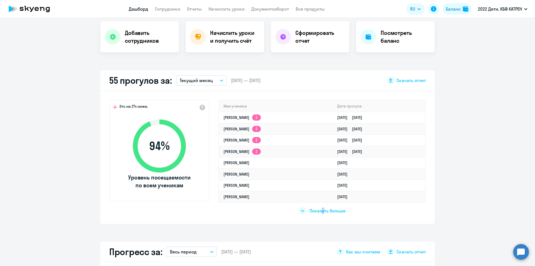
click at [321, 210] on span "Показать больше" at bounding box center [328, 210] width 36 height 6
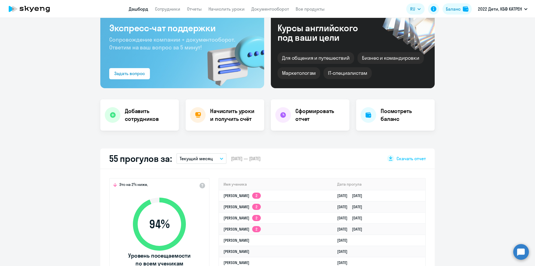
scroll to position [0, 0]
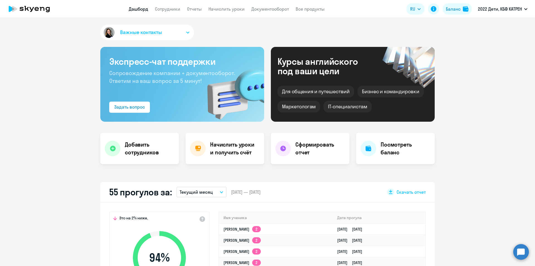
click at [221, 191] on button "Текущий месяц" at bounding box center [201, 191] width 50 height 11
click at [198, 218] on li "Прошлый месяц" at bounding box center [201, 221] width 50 height 14
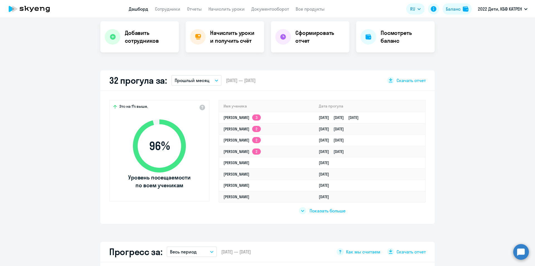
click at [322, 212] on span "Показать больше" at bounding box center [328, 210] width 36 height 6
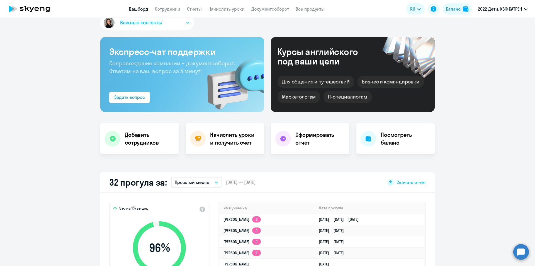
scroll to position [0, 0]
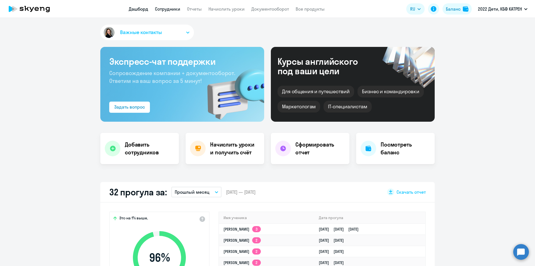
click at [167, 8] on link "Сотрудники" at bounding box center [167, 9] width 25 height 6
select select "30"
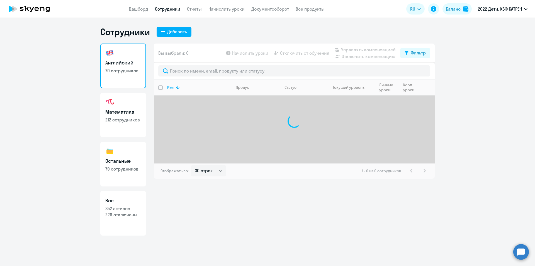
click at [132, 206] on p "352 активно" at bounding box center [123, 208] width 36 height 6
select select "30"
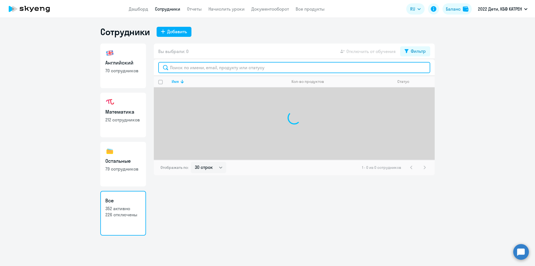
click at [210, 68] on input "text" at bounding box center [294, 67] width 272 height 11
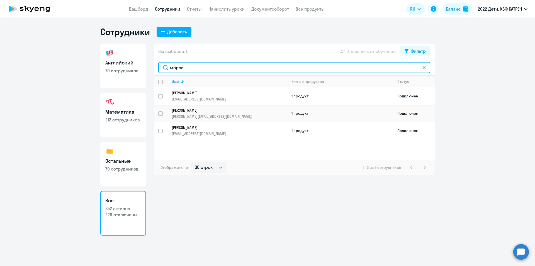
type input "мороз"
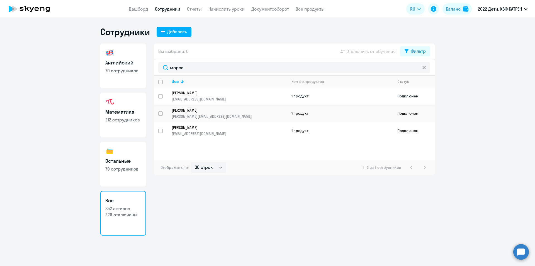
click at [213, 95] on link "[PERSON_NAME] [EMAIL_ADDRESS][DOMAIN_NAME]" at bounding box center [229, 95] width 115 height 11
select select "math"
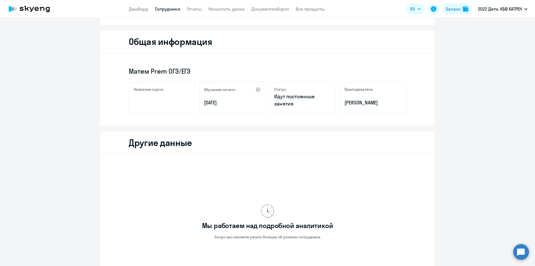
scroll to position [124, 0]
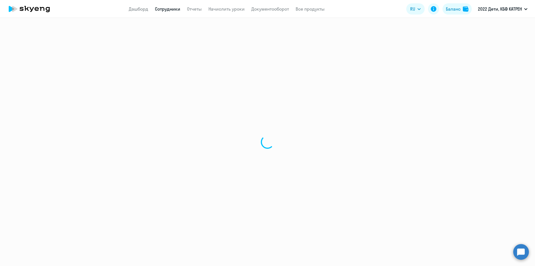
select select "30"
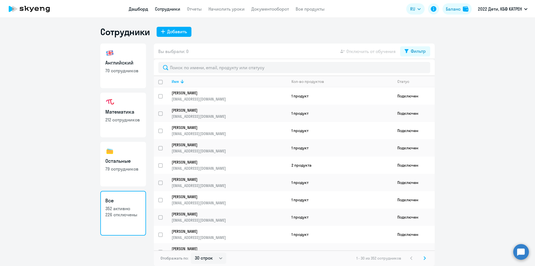
click at [143, 7] on link "Дашборд" at bounding box center [139, 9] width 20 height 6
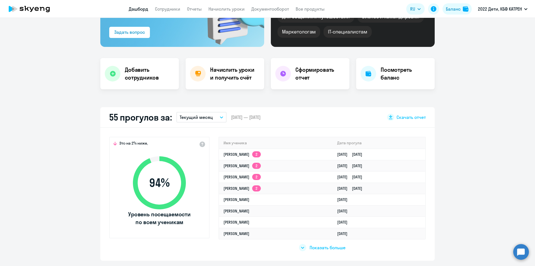
scroll to position [84, 0]
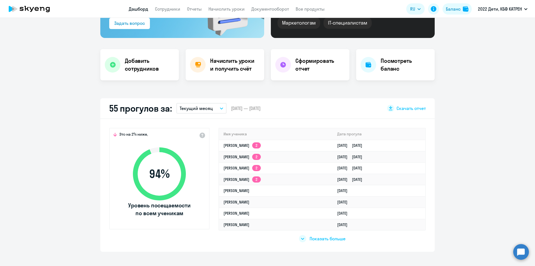
select select "30"
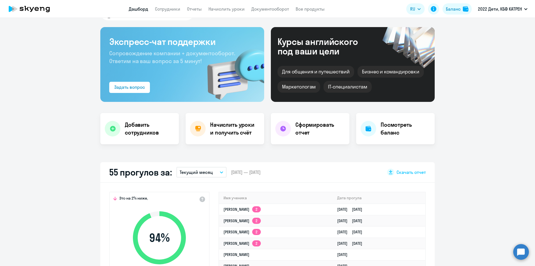
scroll to position [0, 0]
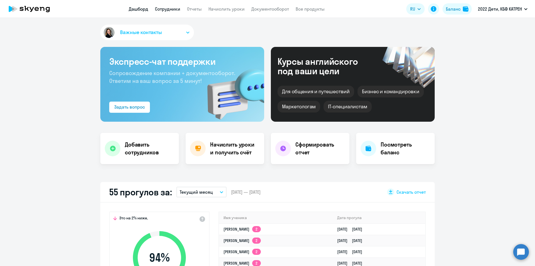
click at [164, 8] on link "Сотрудники" at bounding box center [167, 9] width 25 height 6
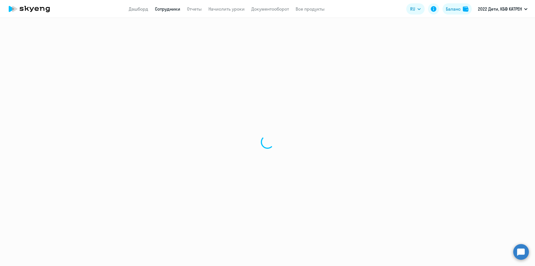
select select "30"
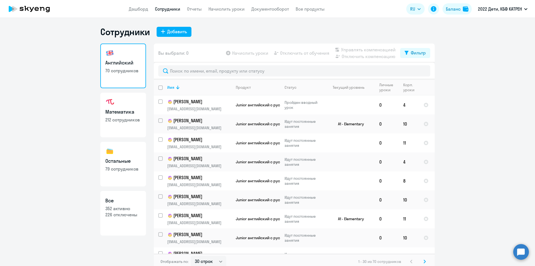
click at [137, 202] on h3 "Все" at bounding box center [123, 200] width 36 height 7
select select "30"
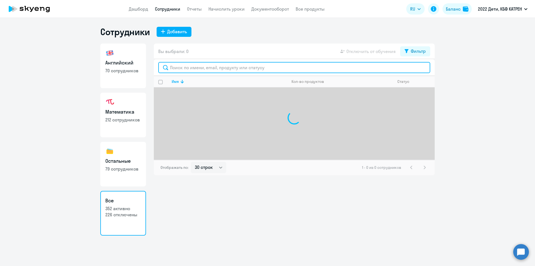
click at [210, 67] on input "text" at bounding box center [294, 67] width 272 height 11
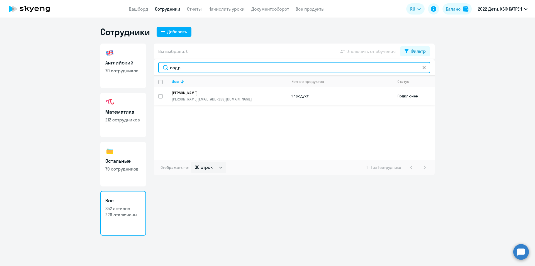
type input "садр"
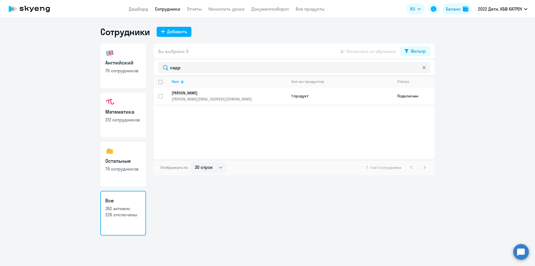
click at [199, 101] on p "[PERSON_NAME][EMAIL_ADDRESS][DOMAIN_NAME]" at bounding box center [229, 98] width 115 height 5
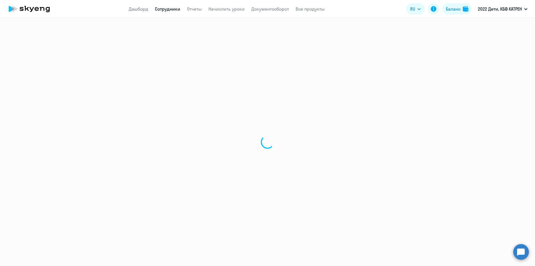
select select "others"
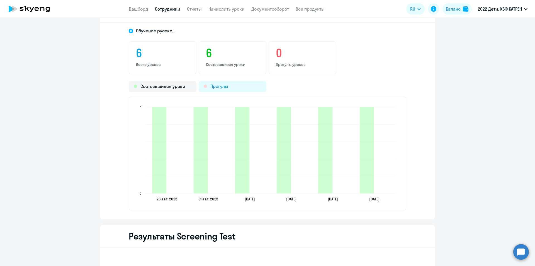
scroll to position [362, 0]
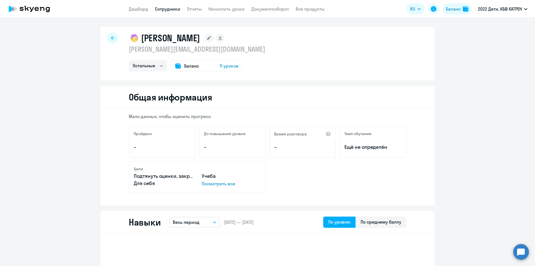
select select "30"
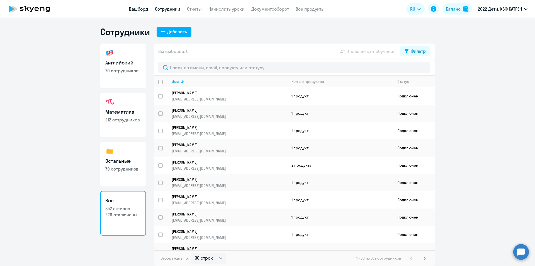
click at [134, 8] on link "Дашборд" at bounding box center [139, 9] width 20 height 6
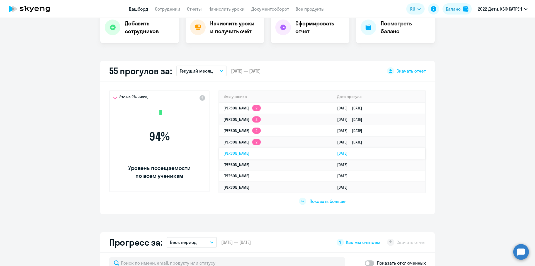
scroll to position [139, 0]
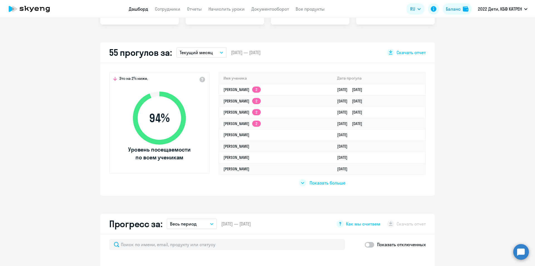
click at [328, 183] on span "Показать больше" at bounding box center [328, 182] width 36 height 6
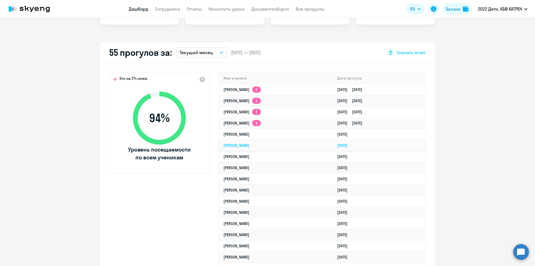
select select "30"
